Goal: Task Accomplishment & Management: Use online tool/utility

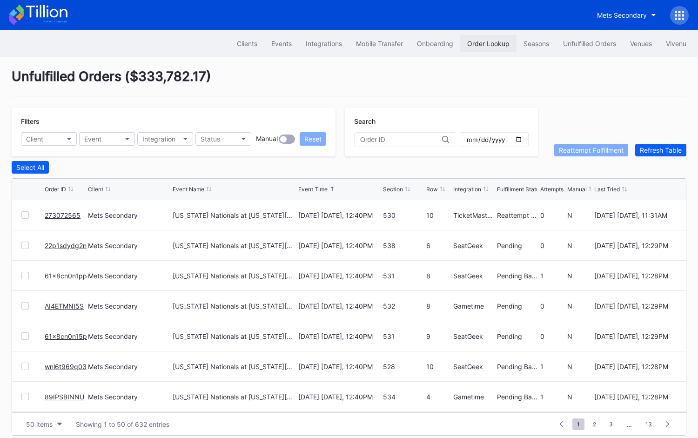
click at [486, 39] on button "Order Lookup" at bounding box center [488, 43] width 56 height 17
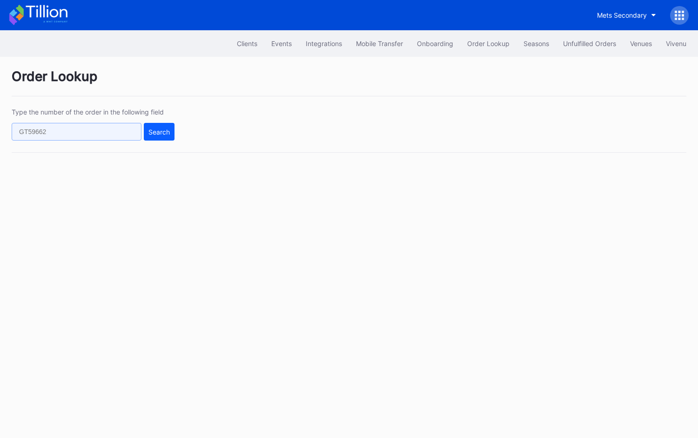
click at [79, 133] on input "text" at bounding box center [77, 132] width 130 height 18
paste input "661089788"
type input "661089788"
click at [159, 131] on div "Search" at bounding box center [158, 132] width 21 height 8
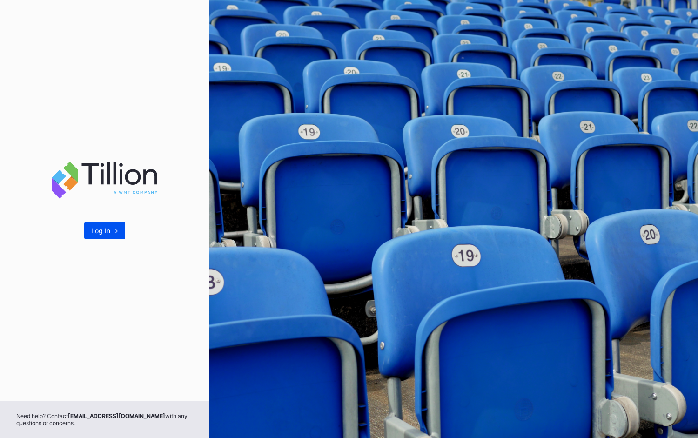
click at [104, 232] on div "Log In ->" at bounding box center [104, 231] width 27 height 8
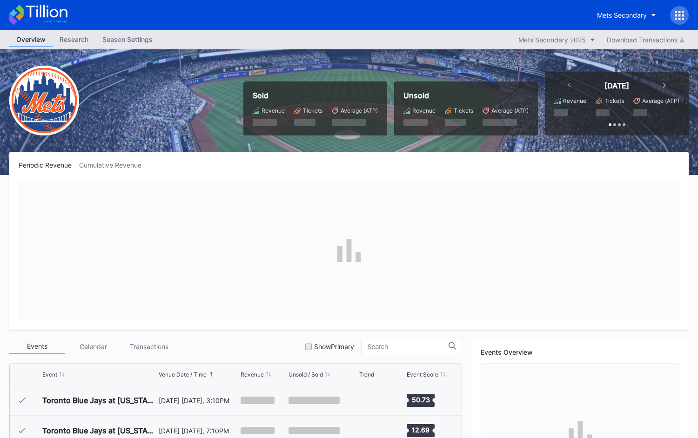
scroll to position [2416, 0]
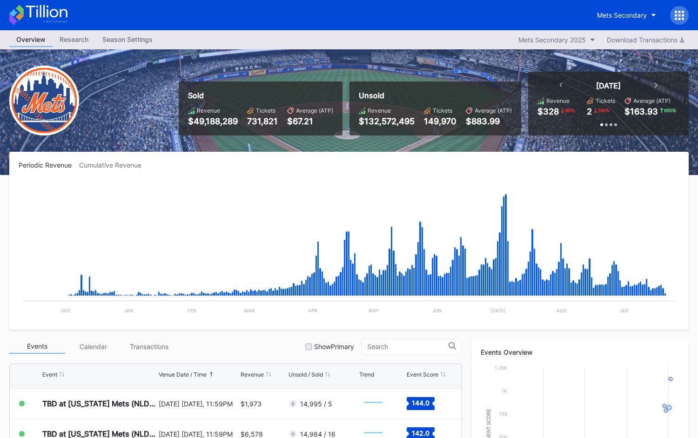
click at [681, 16] on icon at bounding box center [679, 15] width 9 height 9
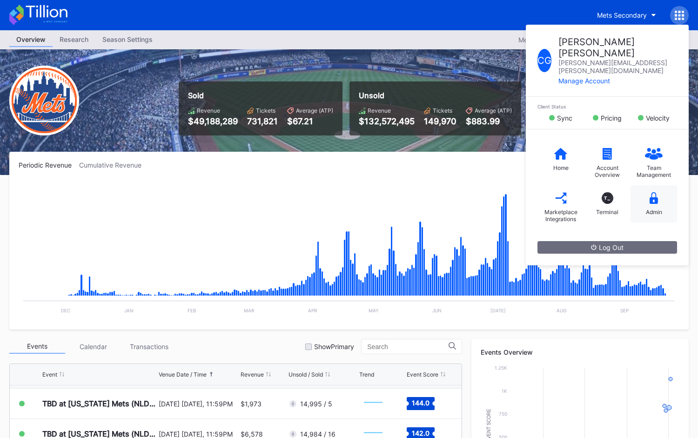
click at [658, 186] on div "Admin" at bounding box center [653, 203] width 47 height 37
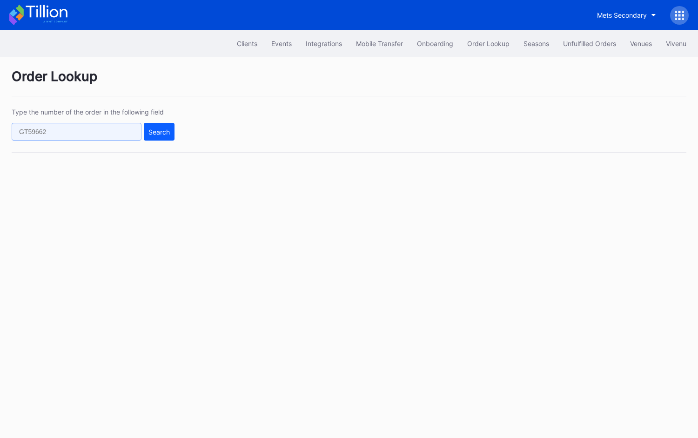
click at [102, 127] on input "text" at bounding box center [77, 132] width 130 height 18
paste input "661089788"
type input "661089788"
click at [157, 137] on button "Search" at bounding box center [159, 132] width 31 height 18
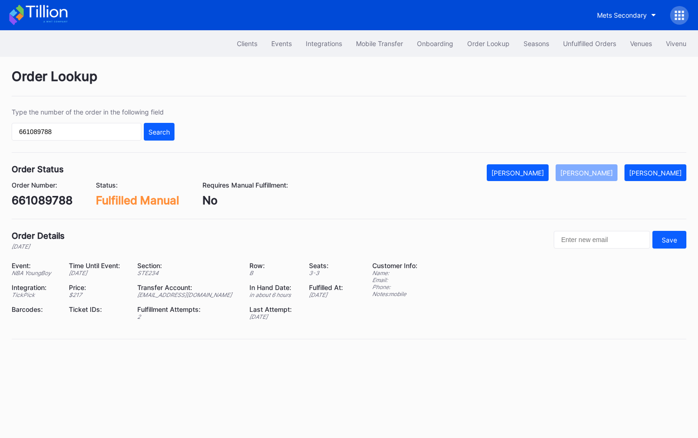
click at [40, 201] on div "661089788" at bounding box center [42, 200] width 61 height 13
copy div "661089788"
